Goal: Find specific page/section: Find specific page/section

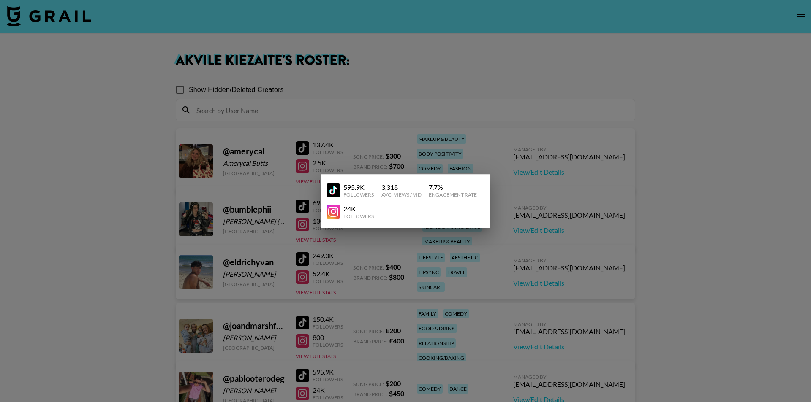
scroll to position [98, 0]
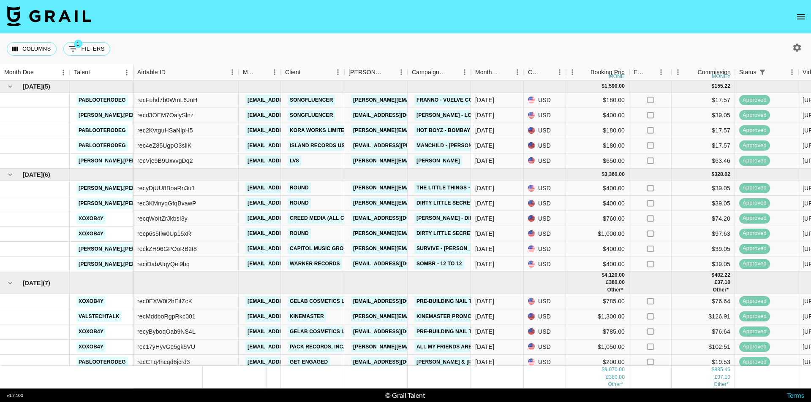
scroll to position [33, 0]
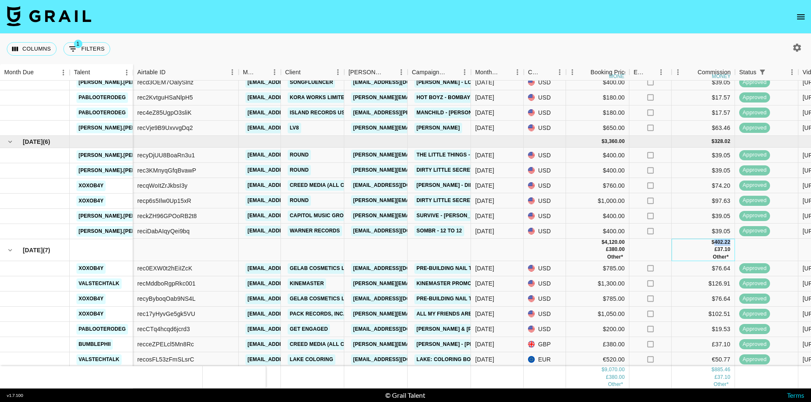
drag, startPoint x: 714, startPoint y: 242, endPoint x: 733, endPoint y: 244, distance: 18.2
click at [733, 244] on div "$ 402.22 £ 37.10 Other*" at bounding box center [702, 250] width 63 height 22
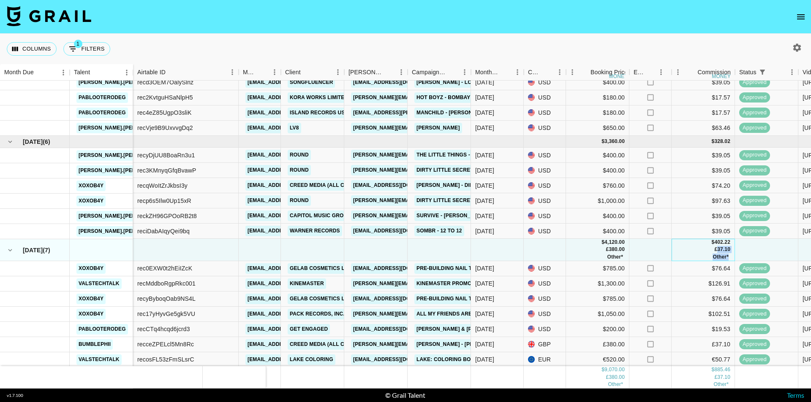
drag, startPoint x: 716, startPoint y: 248, endPoint x: 737, endPoint y: 248, distance: 21.5
click at [737, 248] on div "$ 4,120.00 £ 380.00 Other* $ 402.22 £ 37.10 Other*" at bounding box center [767, 250] width 1269 height 22
drag, startPoint x: 709, startPoint y: 243, endPoint x: 733, endPoint y: 243, distance: 23.6
click at [733, 243] on div "$ 402.22 £ 37.10 Other*" at bounding box center [702, 250] width 63 height 22
